Goal: Task Accomplishment & Management: Complete application form

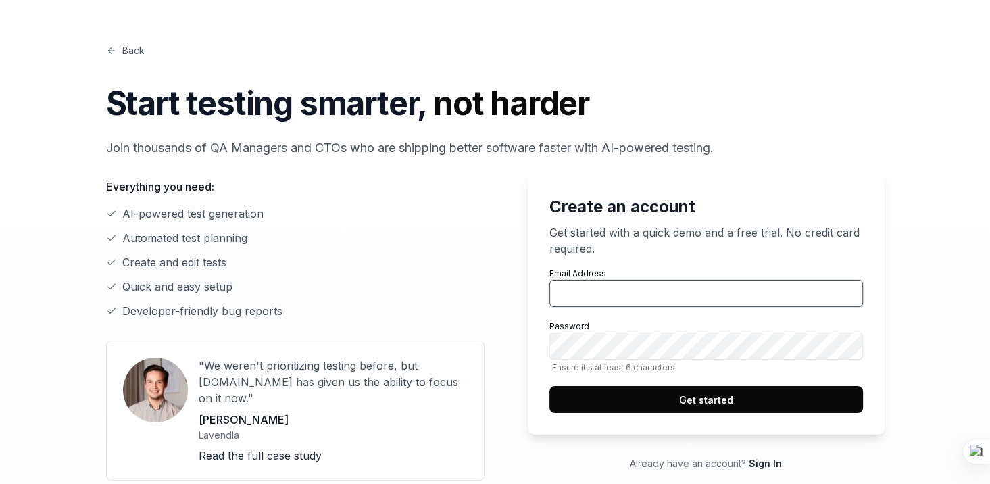
click at [606, 284] on input "Email Address" at bounding box center [705, 293] width 313 height 27
click at [460, 320] on div "Everything you need: AI-powered test generation Automated test planning Create …" at bounding box center [295, 319] width 378 height 324
click at [614, 278] on label "Email Address" at bounding box center [705, 287] width 313 height 39
click at [614, 280] on input "Email Address" at bounding box center [705, 293] width 313 height 27
click at [611, 294] on input "Email Address" at bounding box center [705, 293] width 313 height 27
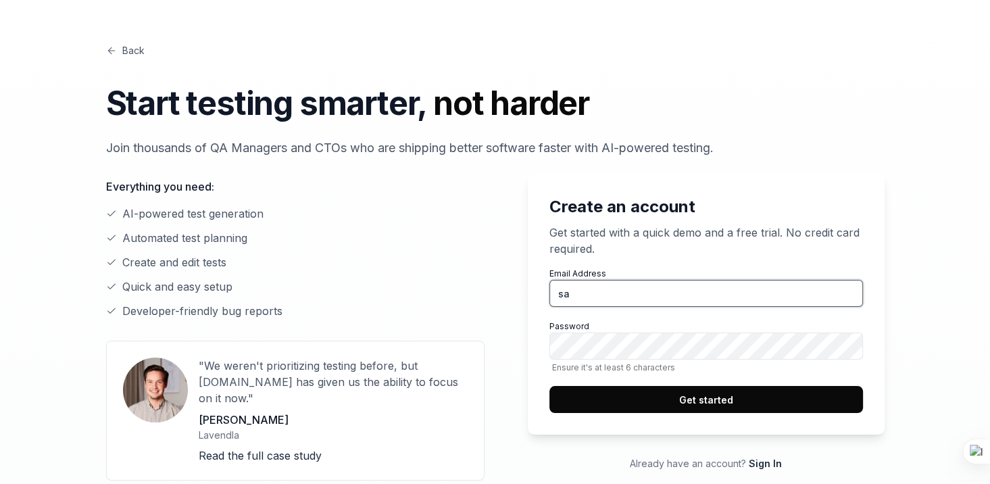
type input "[EMAIL_ADDRESS][DOMAIN_NAME]"
click at [694, 394] on button "Get started" at bounding box center [705, 399] width 313 height 27
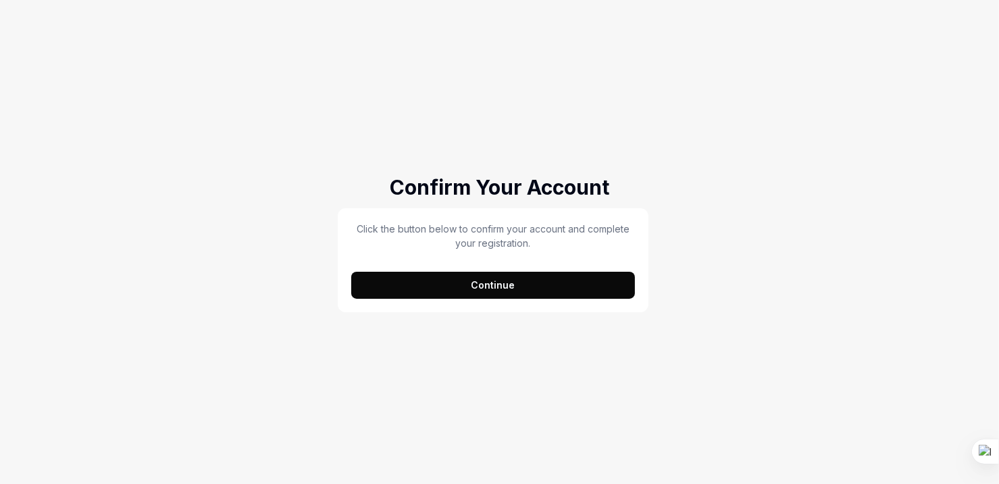
click at [454, 286] on button "Continue" at bounding box center [493, 285] width 284 height 27
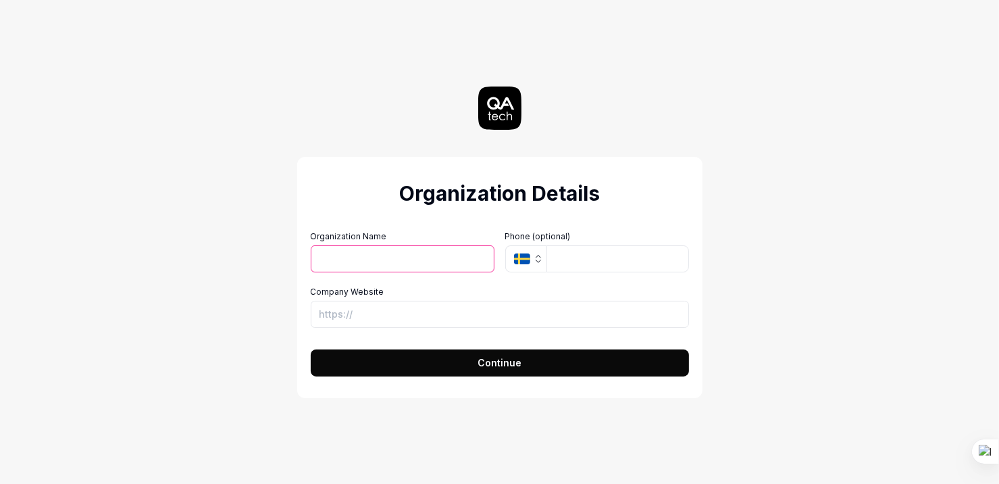
click at [370, 257] on input "Organization Name" at bounding box center [403, 258] width 184 height 27
click at [536, 251] on button "SE" at bounding box center [525, 258] width 41 height 27
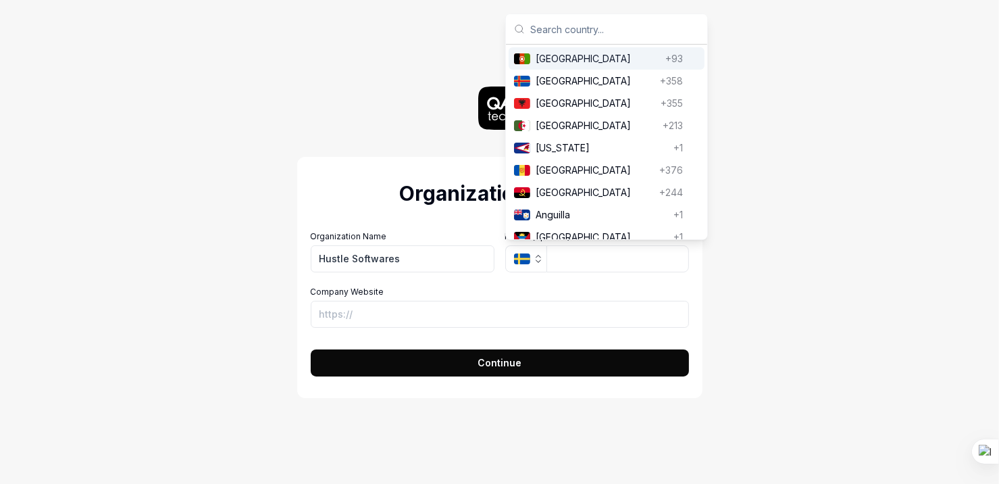
click at [919, 270] on div "Organization Details Organization Name Hustle Softwares Organization Logo (Squa…" at bounding box center [499, 242] width 999 height 484
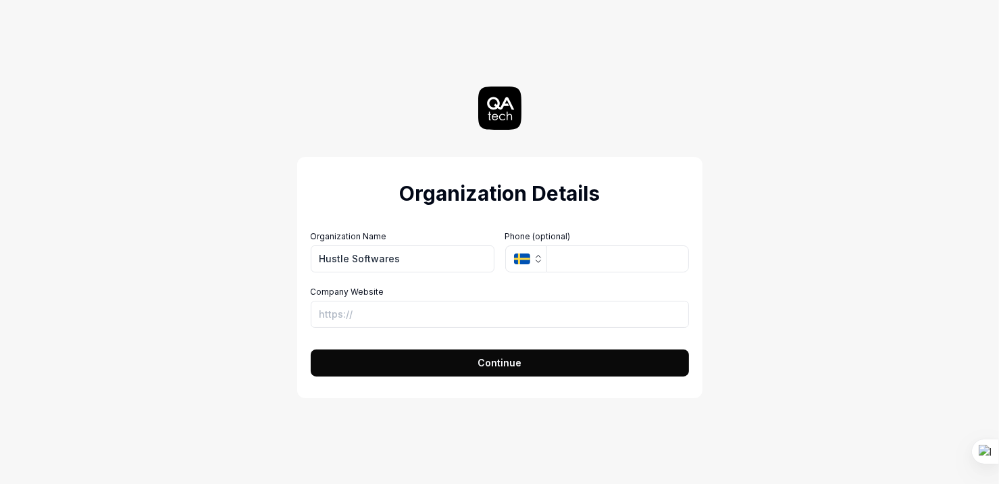
click at [503, 364] on span "Continue" at bounding box center [500, 362] width 44 height 14
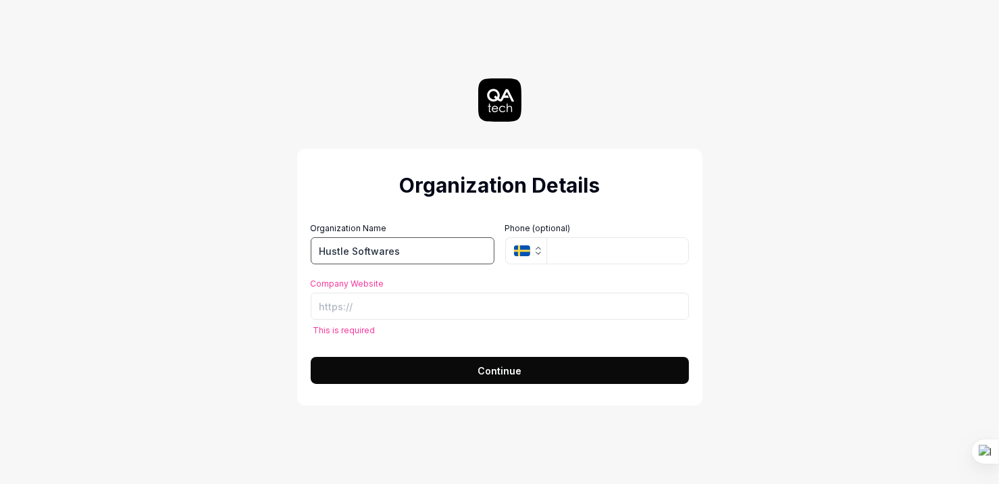
click at [363, 252] on input "Hustle Softwares" at bounding box center [403, 250] width 184 height 27
type input "Telecalm"
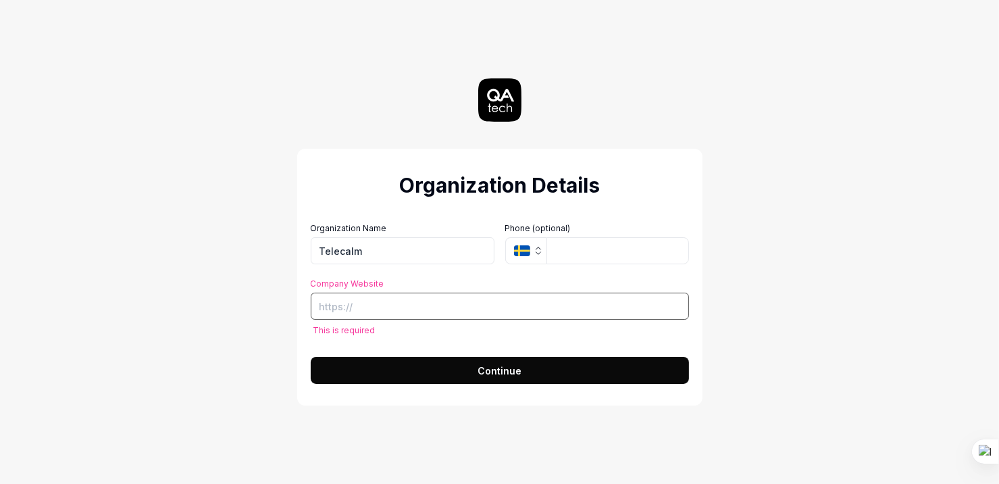
click at [387, 313] on input "Company Website" at bounding box center [500, 306] width 378 height 27
paste input "https://www.telecalmprotects.com/"
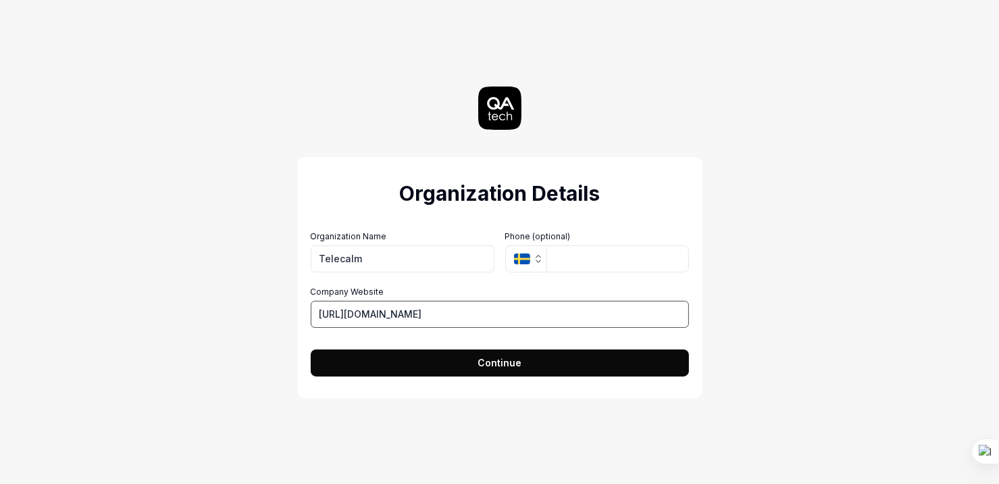
type input "https://www.telecalmprotects.com/"
click at [516, 361] on span "Continue" at bounding box center [500, 362] width 44 height 14
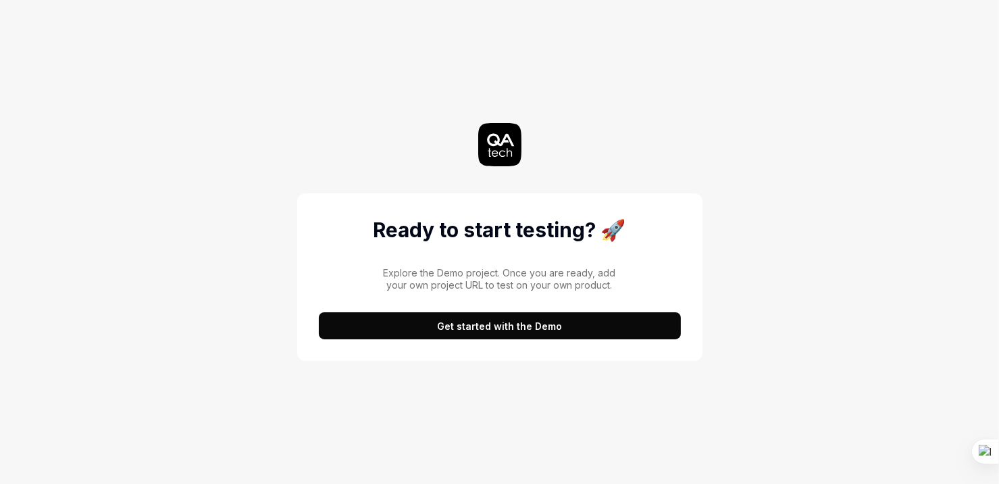
click at [475, 324] on button "Get started with the Demo" at bounding box center [500, 325] width 362 height 27
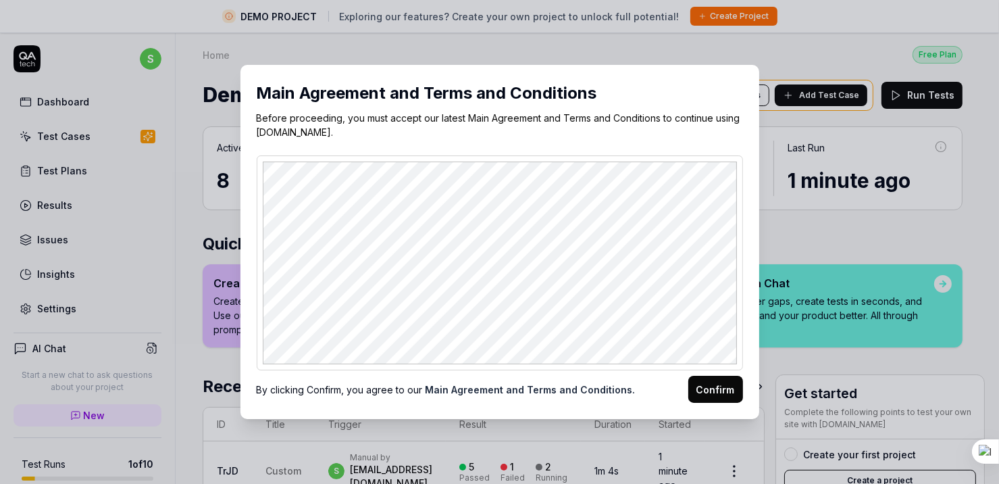
click at [722, 386] on button "Confirm" at bounding box center [715, 389] width 55 height 27
